Goal: Transaction & Acquisition: Purchase product/service

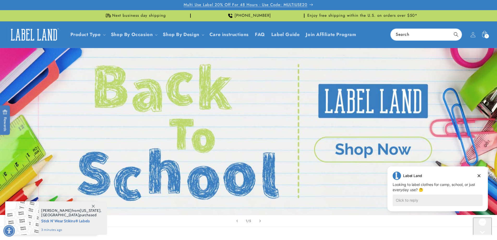
click at [305, 6] on span "Multi Use Label 20% Off For 48 Hours - Use Code: MULTIUSE20" at bounding box center [246, 4] width 124 height 5
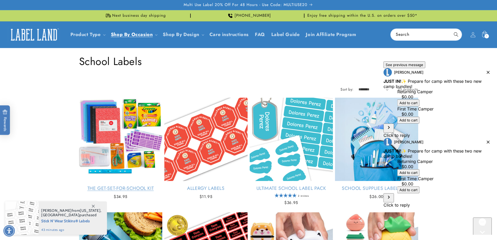
click at [113, 185] on link "The Get-Set-for-School Kit" at bounding box center [120, 188] width 83 height 6
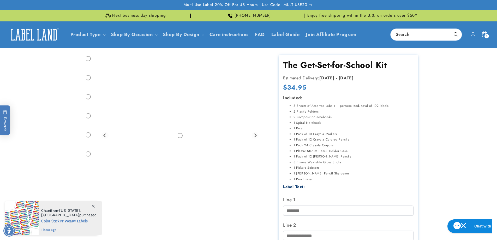
click at [341, 197] on label "Line 1" at bounding box center [348, 199] width 130 height 8
click at [341, 205] on input "Line 1" at bounding box center [348, 210] width 130 height 10
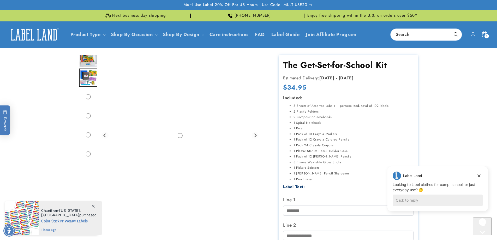
scroll to position [78, 0]
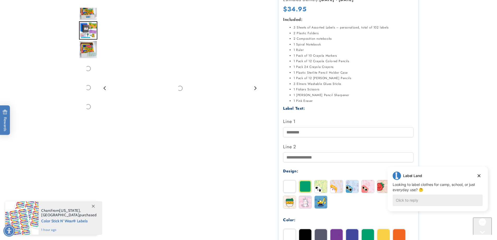
click at [327, 132] on input "Line 1" at bounding box center [348, 132] width 130 height 10
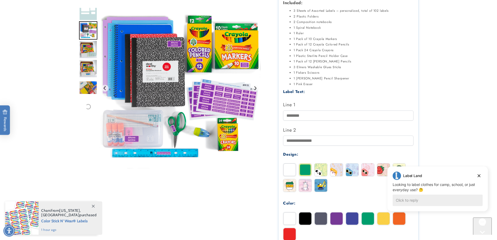
scroll to position [104, 0]
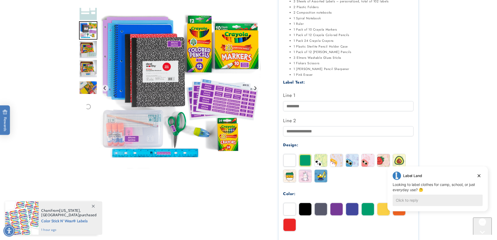
click at [320, 110] on input "Line 1" at bounding box center [348, 106] width 130 height 10
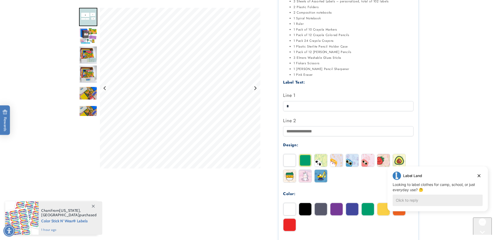
type input "***"
click at [306, 135] on input "Line 2" at bounding box center [348, 131] width 130 height 10
type input "***"
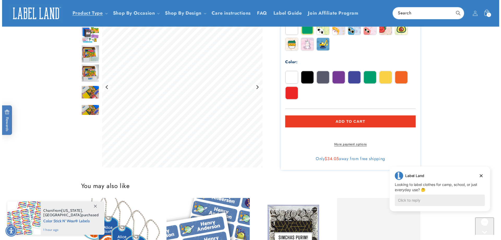
scroll to position [235, 0]
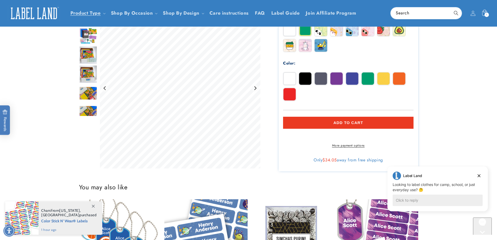
click at [319, 123] on button "Add to cart" at bounding box center [348, 123] width 130 height 12
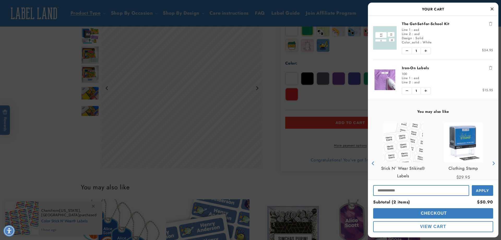
click at [409, 189] on input "Input Discount" at bounding box center [421, 190] width 96 height 11
paste input "**********"
type input "**********"
click at [486, 193] on button "Apply" at bounding box center [482, 190] width 21 height 12
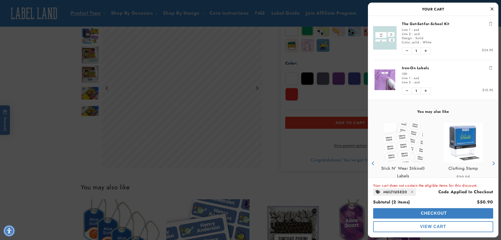
click at [411, 210] on button "Checkout" at bounding box center [433, 213] width 120 height 10
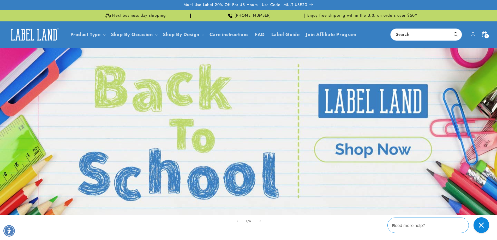
click at [310, 5] on p "Multi Use Label 20% Off For 48 Hours - Use Code: MULTIUSE20" at bounding box center [249, 5] width 130 height 10
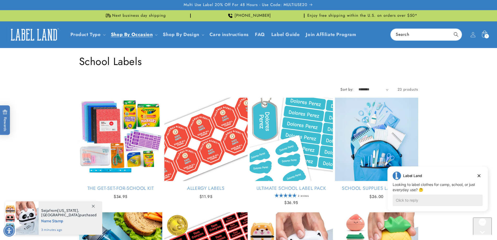
click at [486, 37] on span "1" at bounding box center [486, 36] width 1 height 4
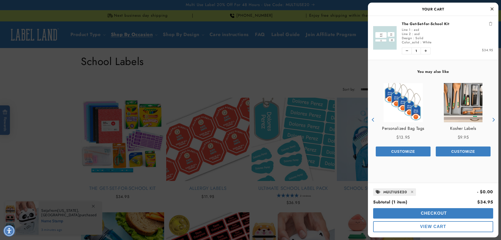
click at [489, 24] on icon "Remove The Get-Set-for-School Kit" at bounding box center [490, 24] width 3 height 4
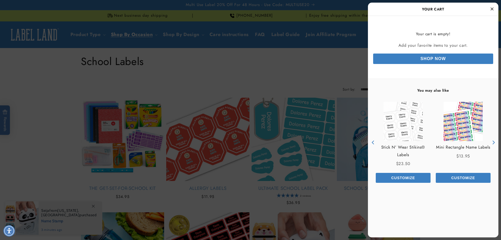
click at [61, 120] on div at bounding box center [250, 120] width 501 height 240
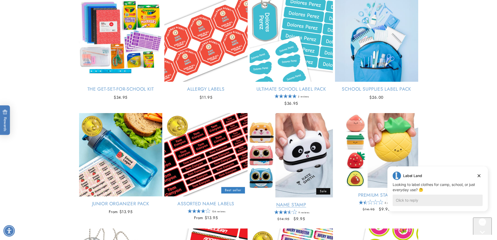
scroll to position [130, 0]
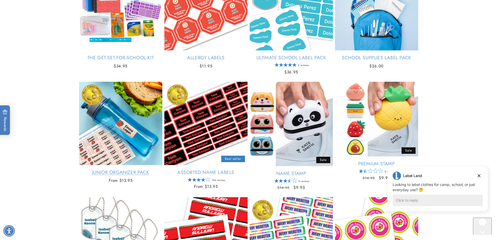
click at [110, 169] on link "Junior Organizer Pack" at bounding box center [120, 172] width 83 height 6
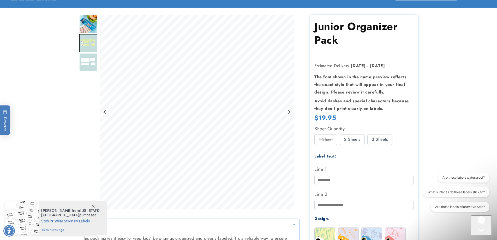
scroll to position [52, 0]
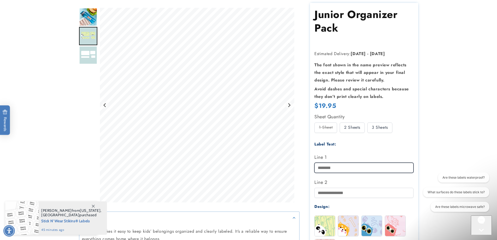
click at [349, 169] on input "Line 1" at bounding box center [363, 167] width 99 height 10
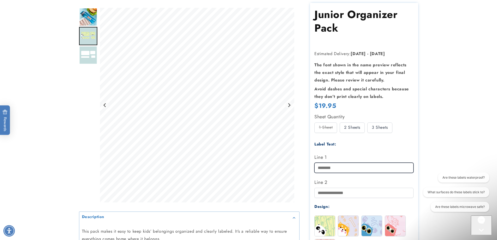
type input "***"
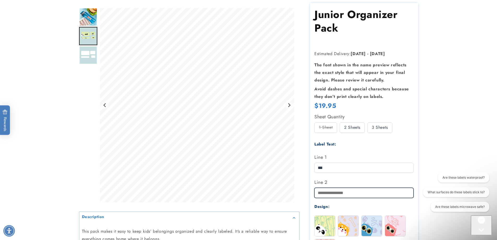
click at [329, 197] on input "Line 2" at bounding box center [363, 193] width 99 height 10
type input "***"
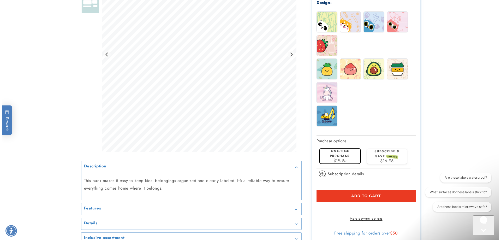
scroll to position [261, 0]
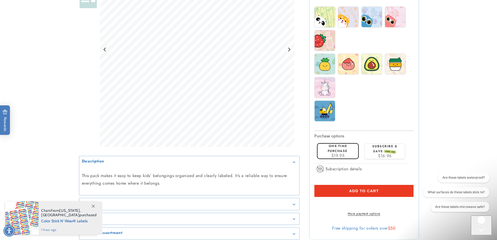
click at [320, 190] on button "Add to cart" at bounding box center [363, 191] width 99 height 12
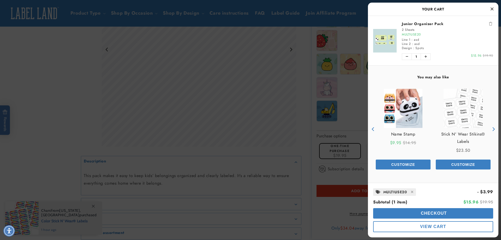
click at [420, 212] on span "Checkout" at bounding box center [432, 213] width 27 height 4
